Goal: Task Accomplishment & Management: Manage account settings

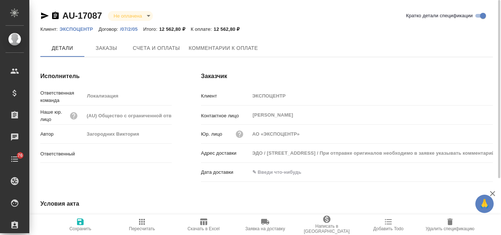
type input "[PERSON_NAME]"
click at [43, 14] on icon "button" at bounding box center [45, 15] width 8 height 7
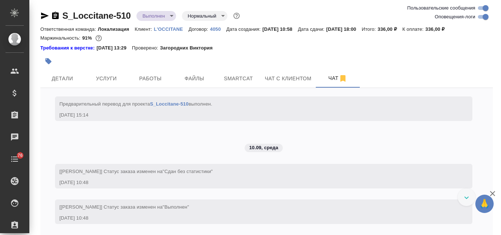
scroll to position [2063, 0]
click at [67, 74] on span "Детали" at bounding box center [62, 78] width 35 height 9
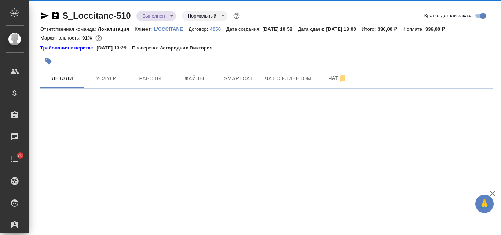
select select "RU"
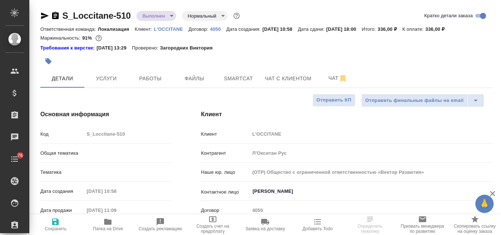
type textarea "x"
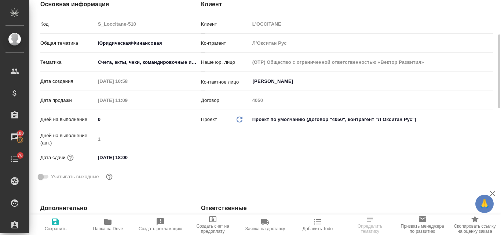
scroll to position [37, 0]
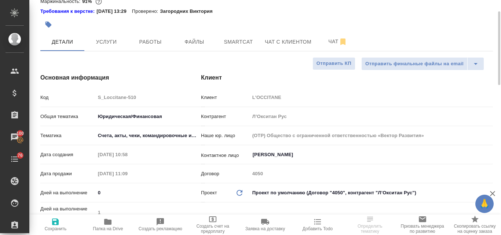
select select "RU"
type textarea "x"
